Goal: Transaction & Acquisition: Purchase product/service

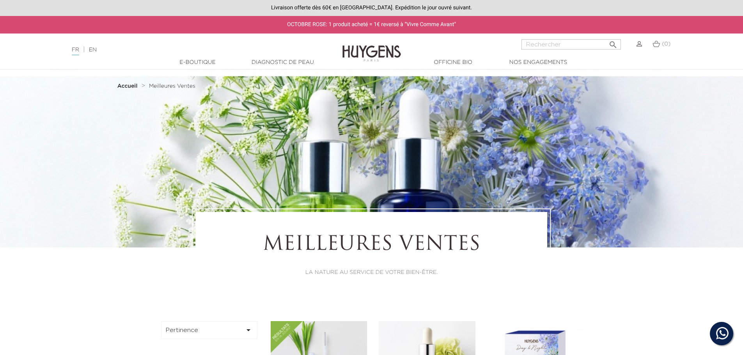
click at [371, 46] on img at bounding box center [371, 48] width 58 height 30
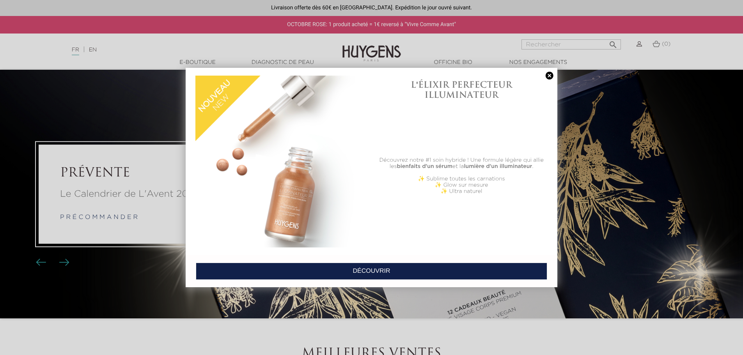
click at [85, 218] on div at bounding box center [371, 177] width 743 height 355
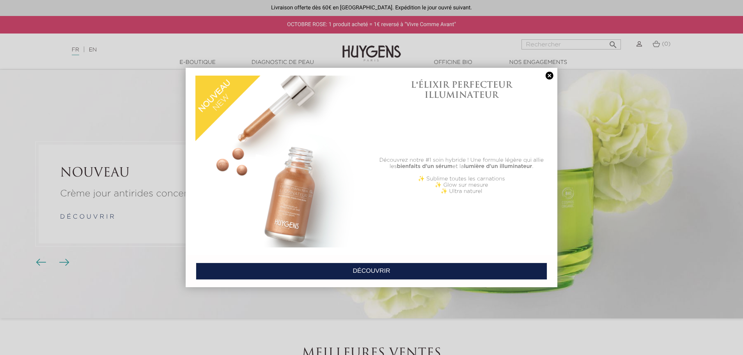
click at [306, 268] on link "DÉCOUVRIR" at bounding box center [371, 271] width 351 height 17
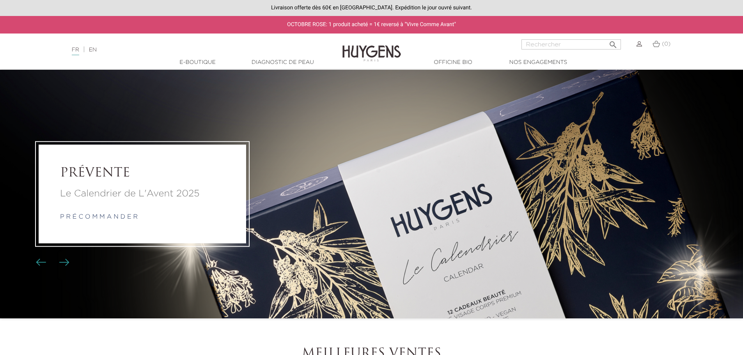
click at [76, 204] on div "Le Calendrier de L'Avent 2025 p r é c o m m a n d e r" at bounding box center [142, 204] width 165 height 35
click at [92, 220] on link "p r é c o m m a n d e r" at bounding box center [99, 217] width 78 height 6
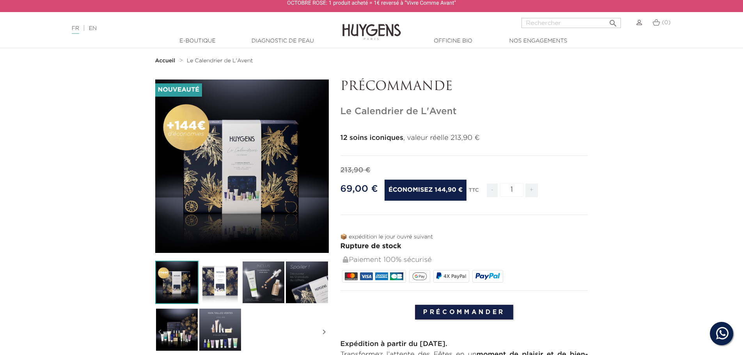
scroll to position [39, 0]
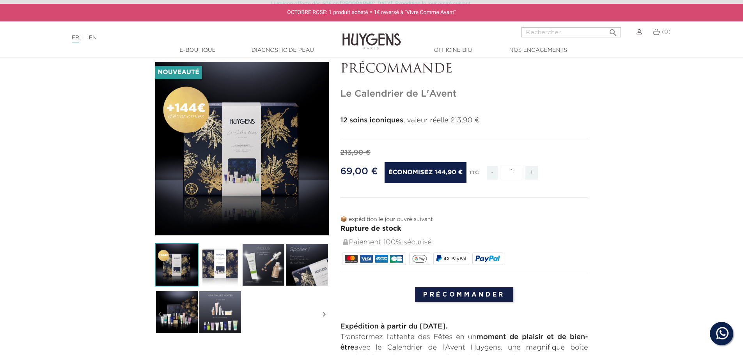
click at [165, 264] on img at bounding box center [176, 264] width 43 height 43
click at [215, 280] on img at bounding box center [219, 264] width 43 height 43
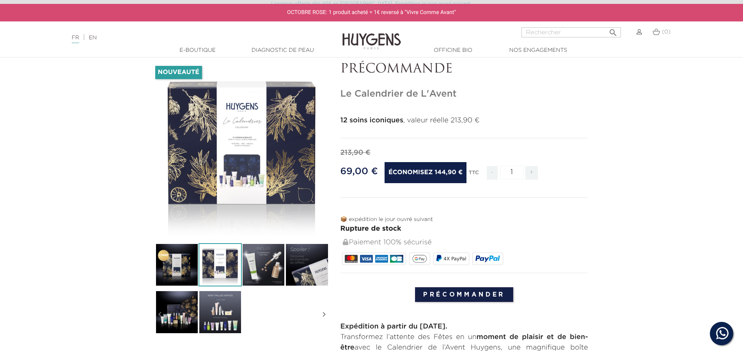
click at [260, 274] on img at bounding box center [263, 264] width 43 height 43
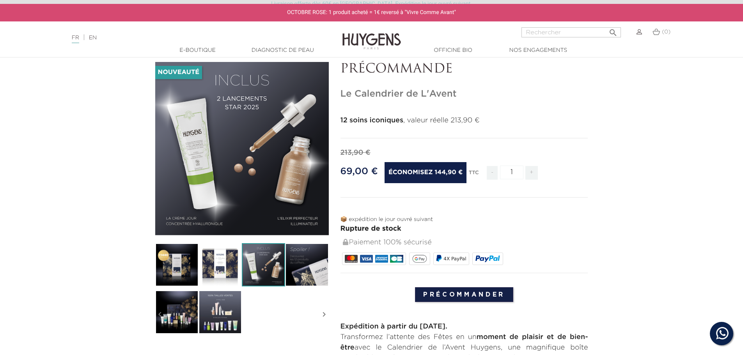
click at [324, 265] on img at bounding box center [306, 264] width 43 height 43
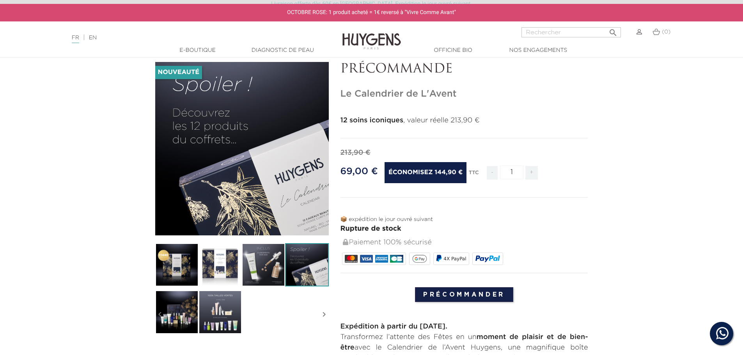
click at [165, 312] on img at bounding box center [176, 311] width 43 height 43
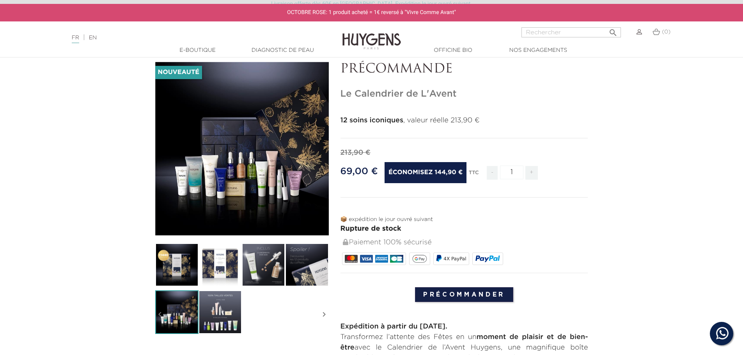
click at [237, 313] on img at bounding box center [219, 311] width 43 height 43
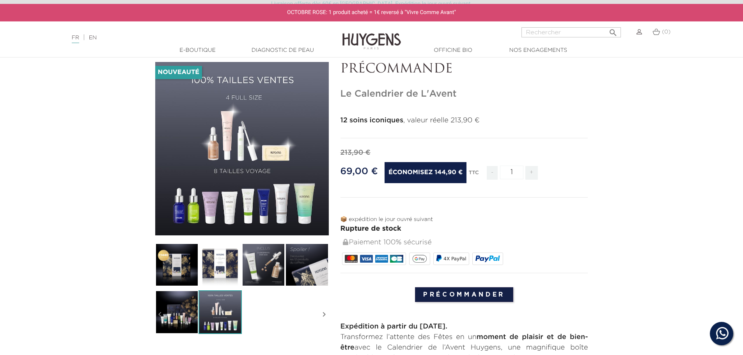
click at [176, 271] on img at bounding box center [176, 264] width 43 height 43
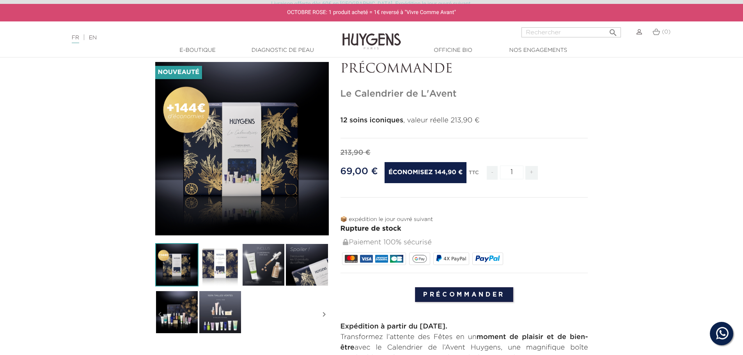
click at [50, 151] on section "-144,90 € Nouveauté " at bounding box center [371, 330] width 743 height 536
